Goal: Find specific page/section: Find specific page/section

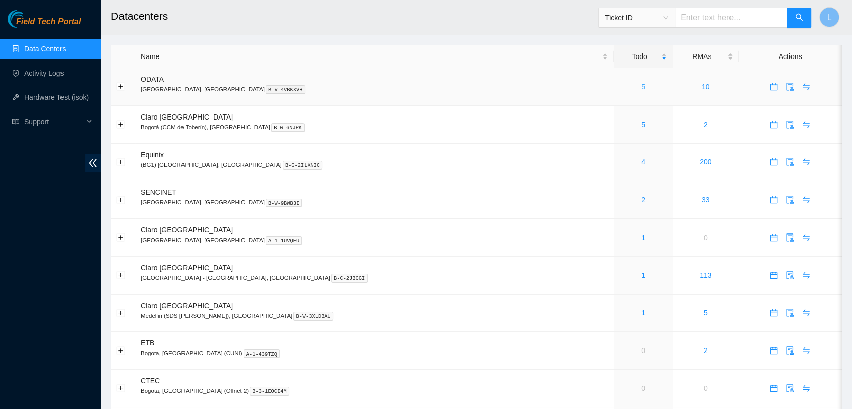
click at [641, 87] on link "5" at bounding box center [643, 87] width 4 height 8
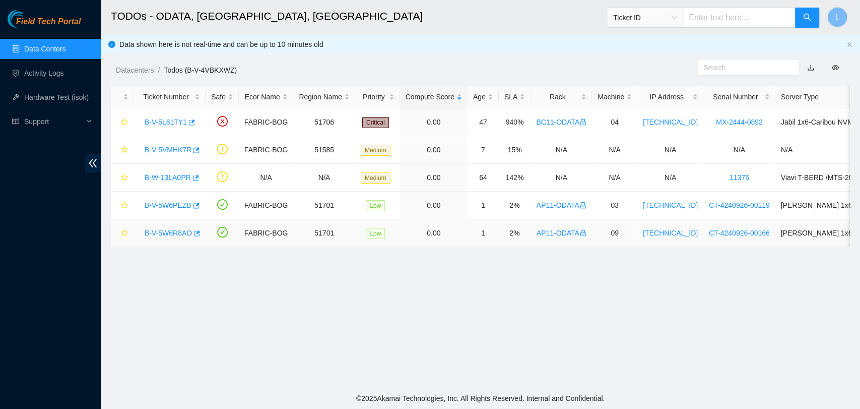
click at [173, 231] on link "B-V-5W6R8AO" at bounding box center [168, 233] width 47 height 8
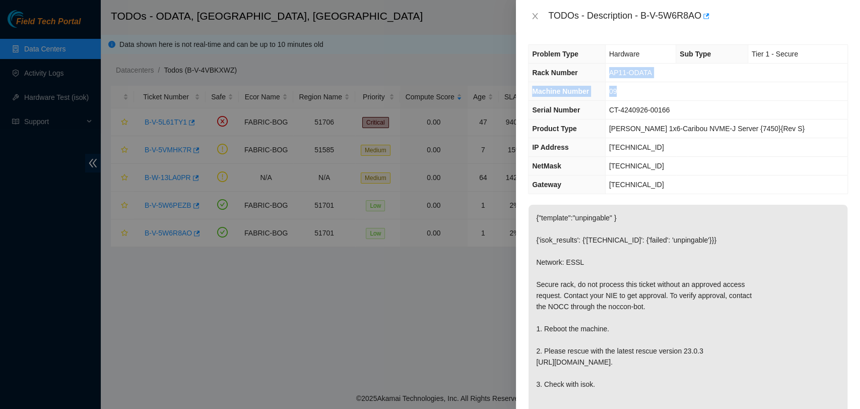
drag, startPoint x: 621, startPoint y: 73, endPoint x: 642, endPoint y: 92, distance: 28.5
click at [642, 92] on tbody "Problem Type Hardware Sub Type Tier 1 - Secure Rack Number AP11-ODATA Machine N…" at bounding box center [688, 119] width 319 height 149
copy tbody "AP11-ODATA Machine Number 09"
